Goal: Navigation & Orientation: Go to known website

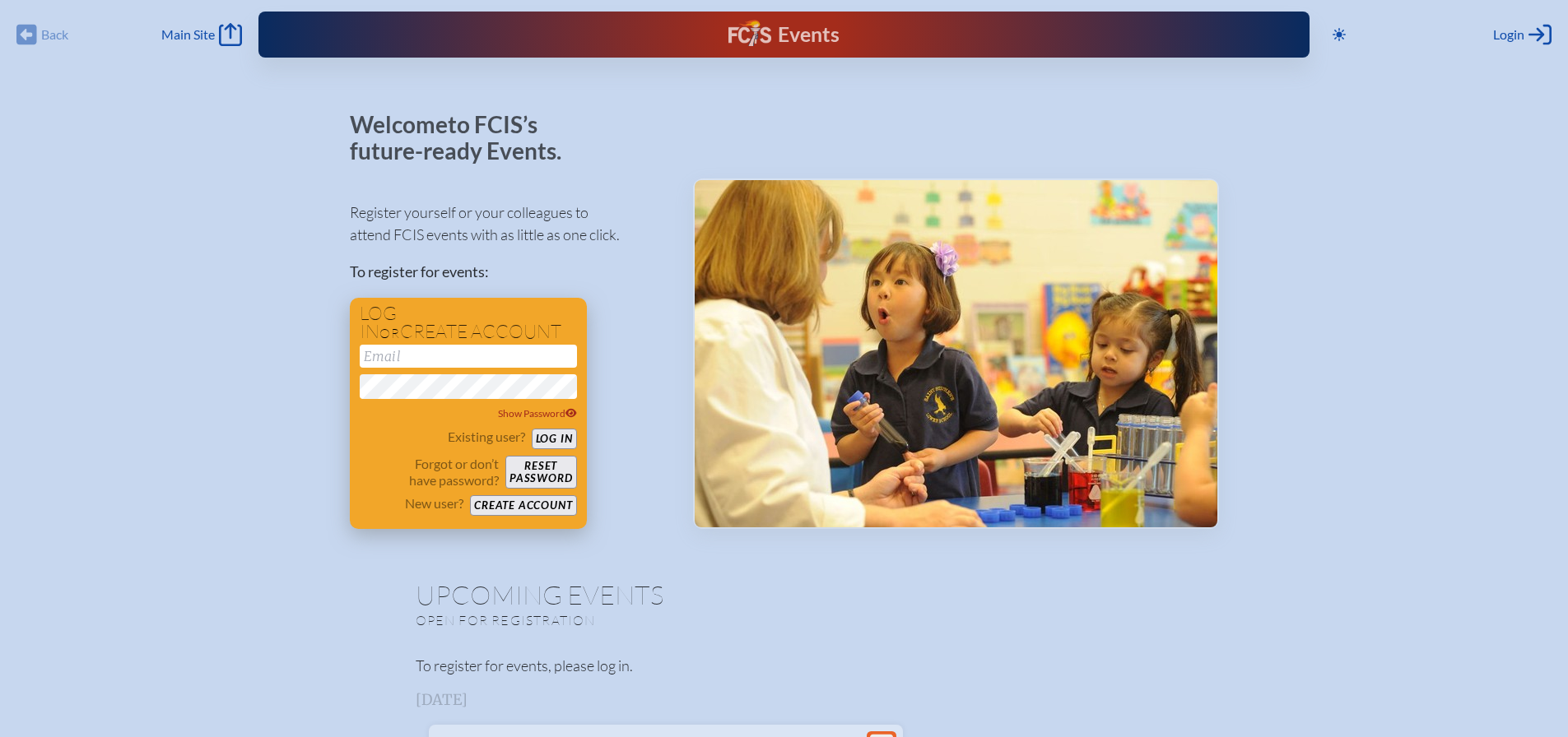
type input "[EMAIL_ADDRESS][DOMAIN_NAME]"
click at [548, 437] on button "Log in" at bounding box center [554, 439] width 45 height 21
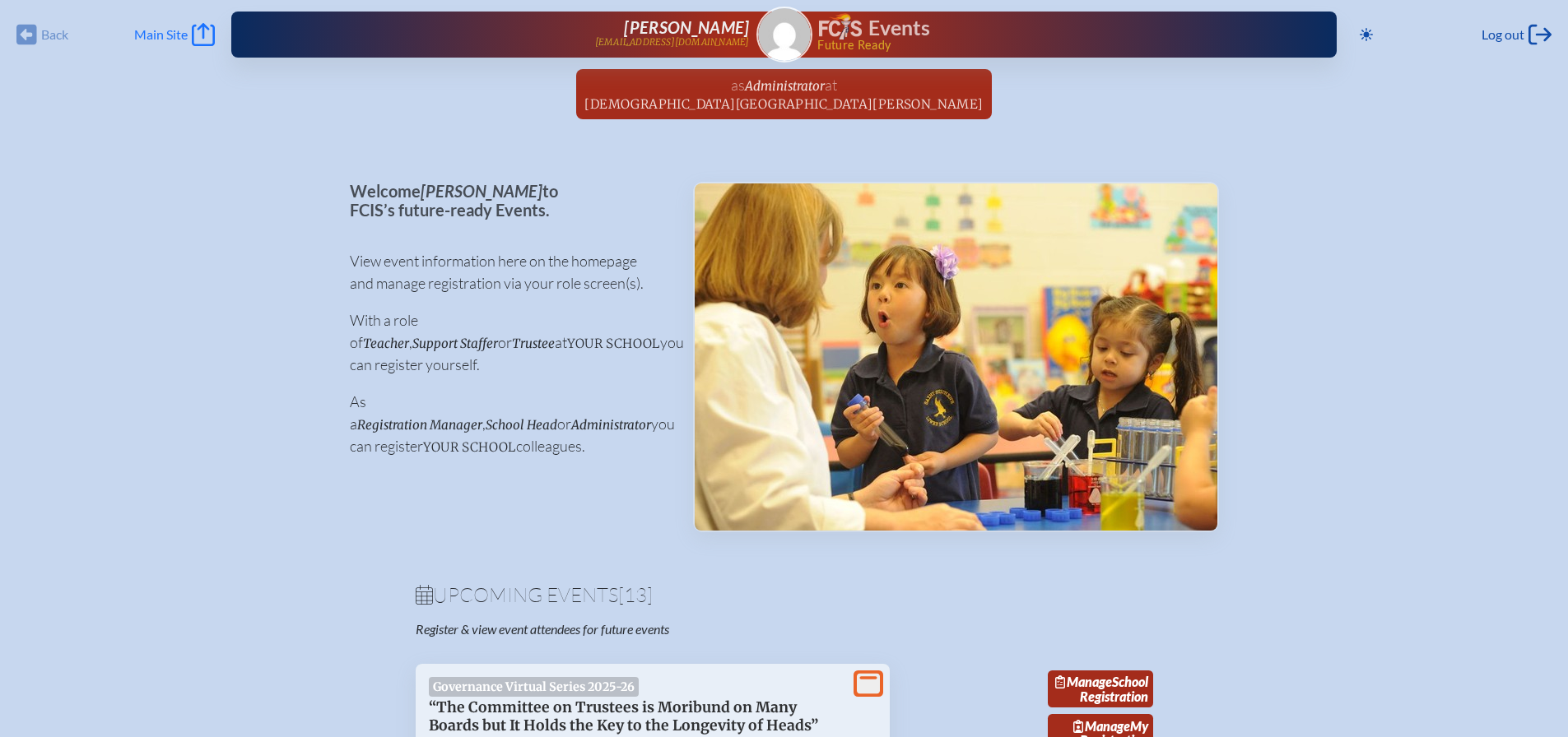
click at [177, 34] on span "Main Site" at bounding box center [161, 34] width 54 height 16
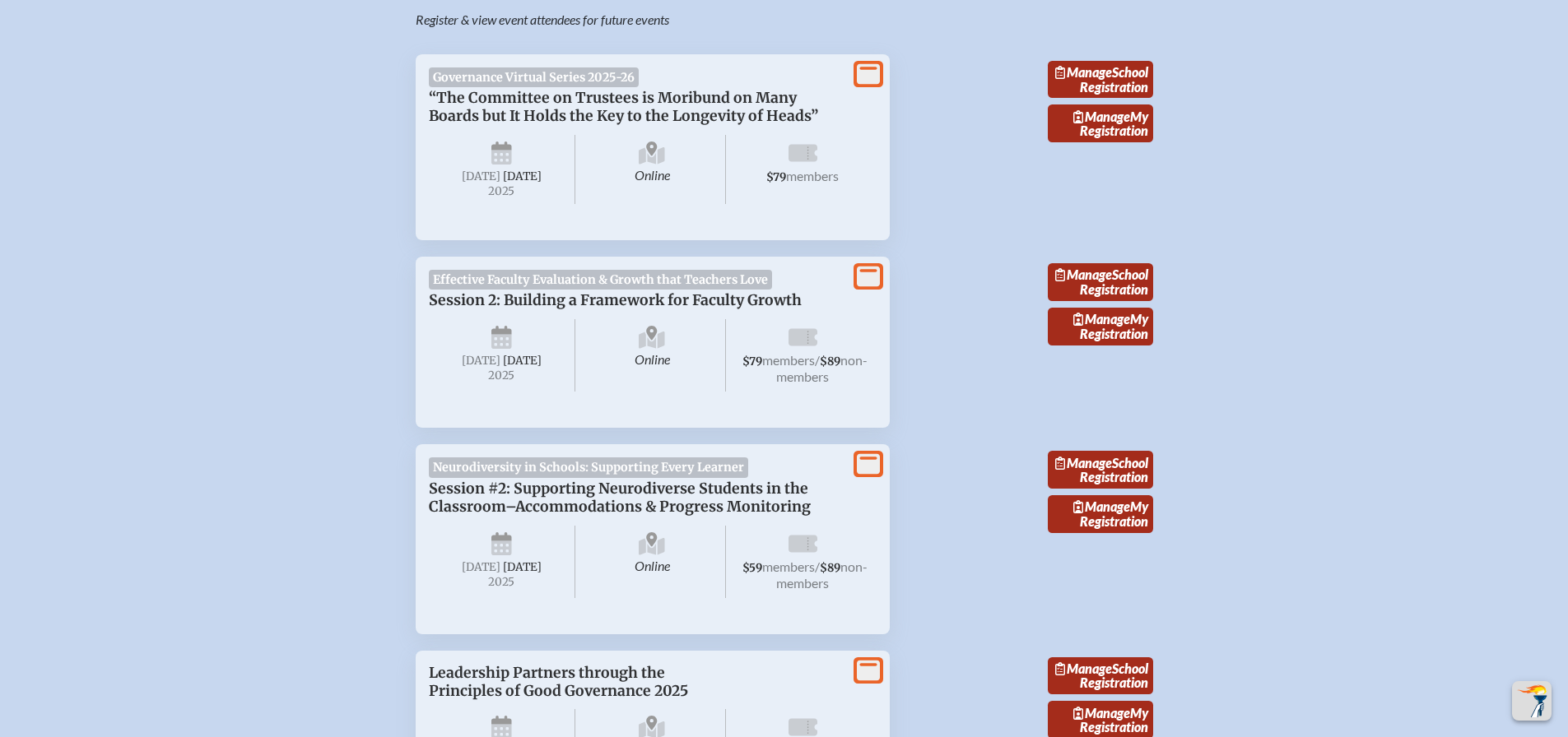
scroll to position [720, 0]
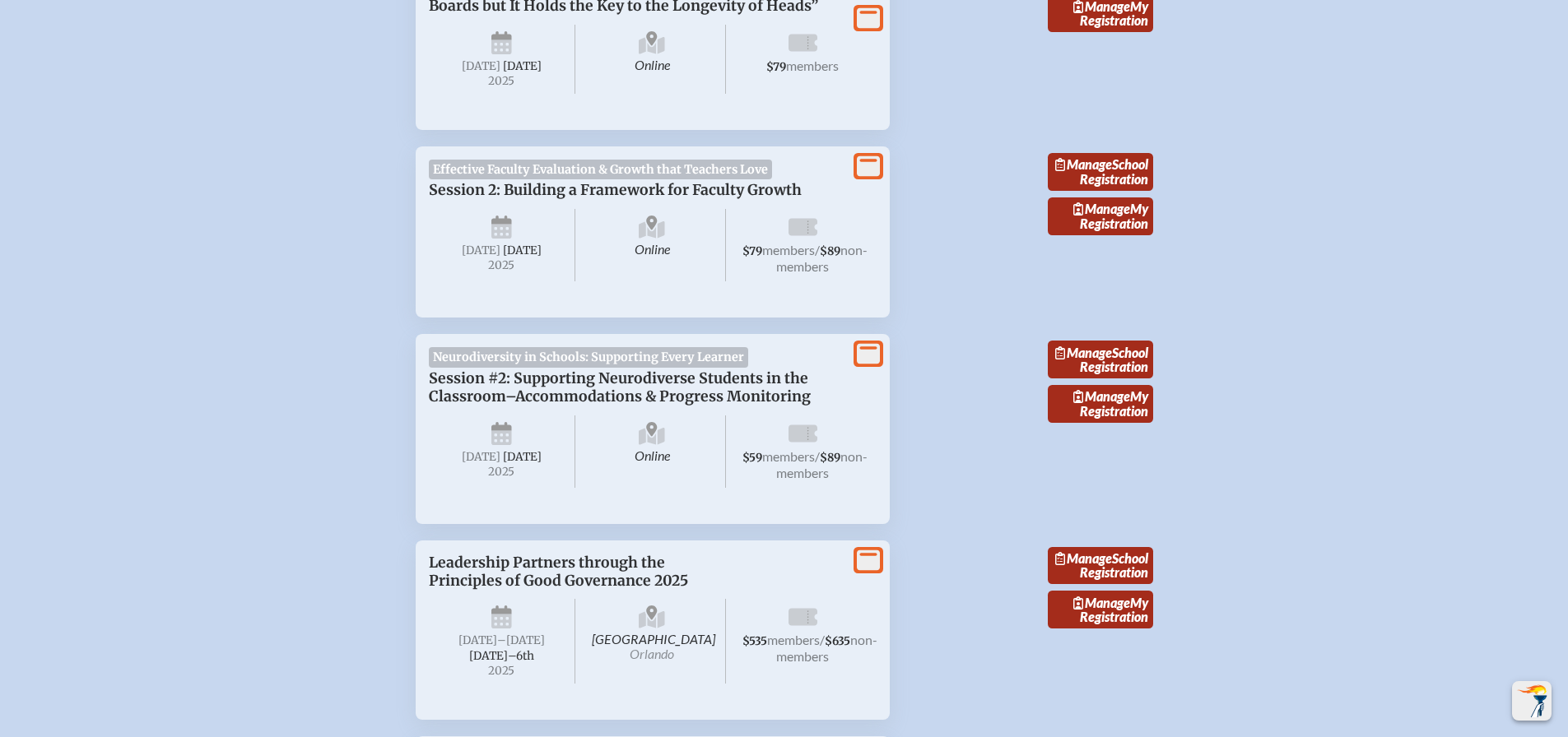
click at [1545, 697] on img "Scroll Top" at bounding box center [1532, 701] width 33 height 33
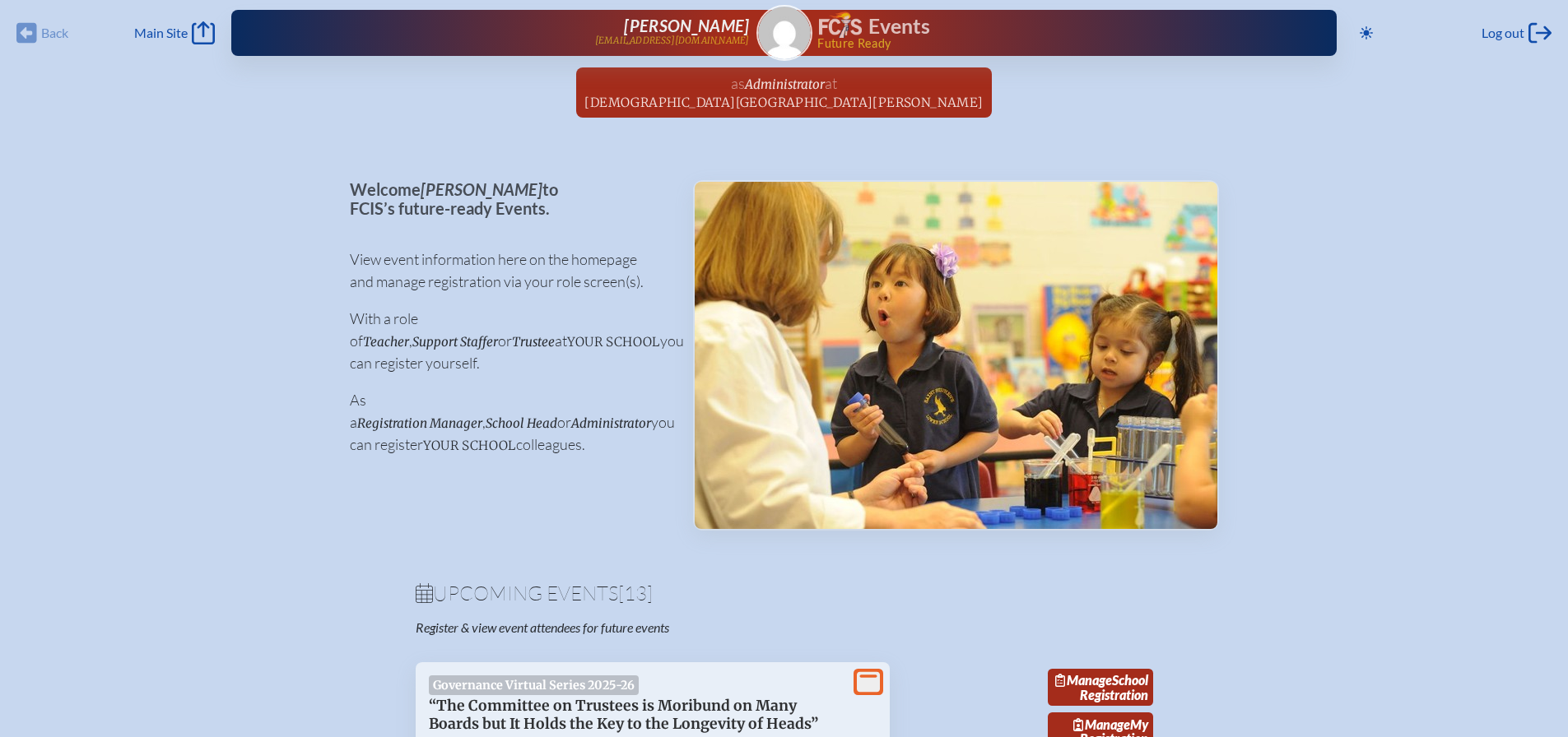
scroll to position [0, 0]
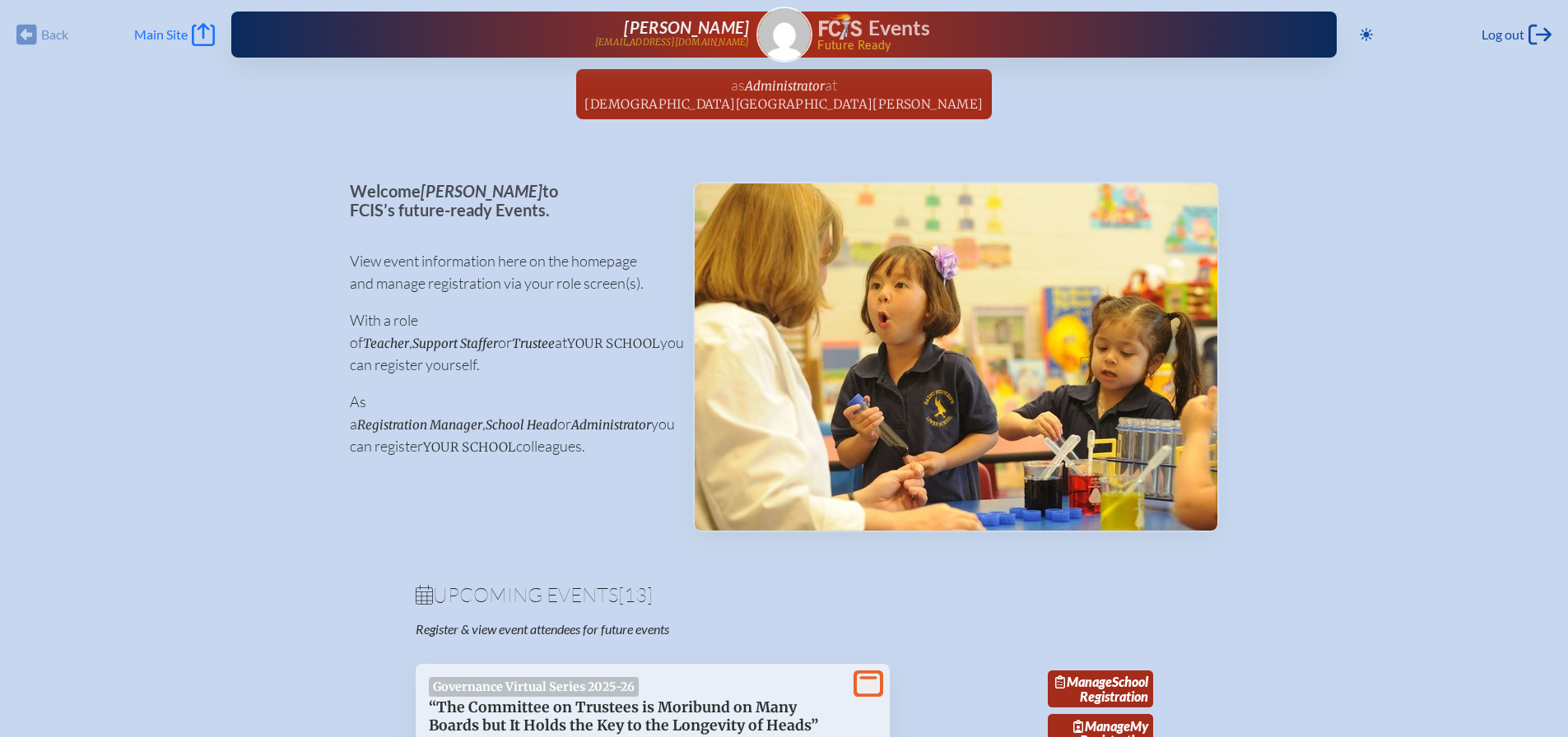
click at [164, 35] on span "Main Site" at bounding box center [161, 34] width 54 height 16
